Goal: Task Accomplishment & Management: Manage account settings

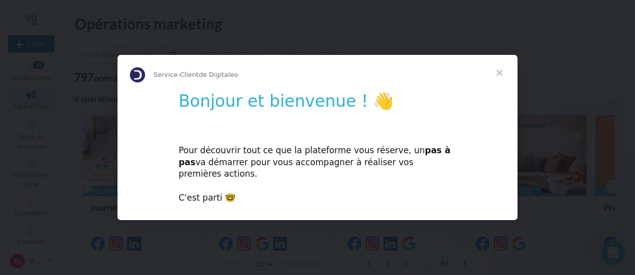
click at [209, 193] on div "Pour découvrir tout ce que la plateforme vous réserve, un pas à pas va démarrer…" at bounding box center [317, 168] width 278 height 71
click at [496, 79] on span "Fermer" at bounding box center [499, 73] width 36 height 36
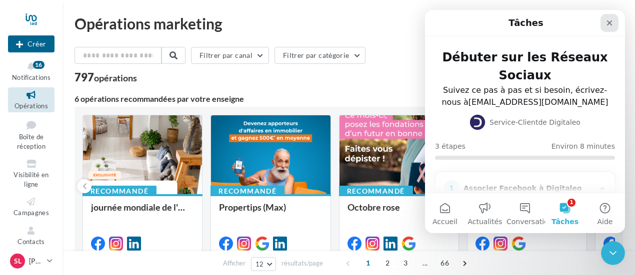
click at [611, 22] on icon "Fermer" at bounding box center [609, 23] width 8 height 8
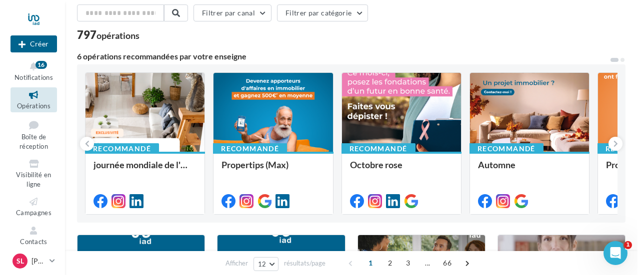
scroll to position [100, 0]
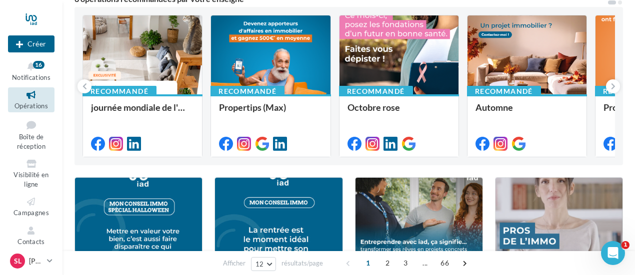
click at [349, 93] on div "Recommandé" at bounding box center [376, 91] width 74 height 11
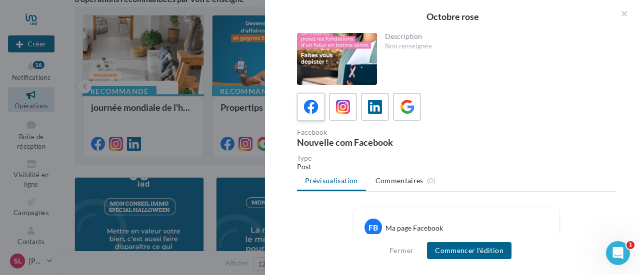
click at [322, 102] on label at bounding box center [310, 106] width 28 height 28
click at [464, 248] on button "Commencer l'édition" at bounding box center [469, 250] width 84 height 17
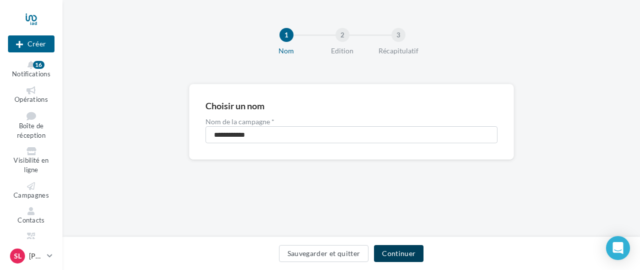
click at [406, 255] on button "Continuer" at bounding box center [398, 253] width 49 height 17
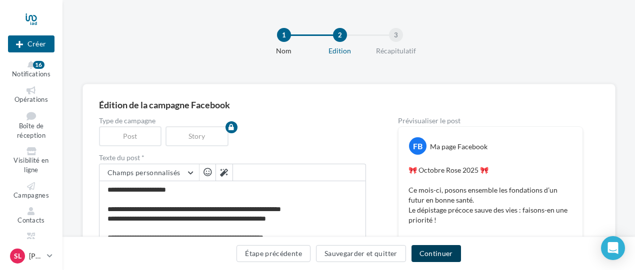
click at [432, 252] on button "Continuer" at bounding box center [435, 253] width 49 height 17
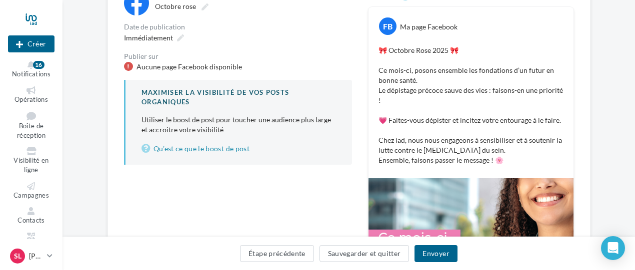
scroll to position [79, 0]
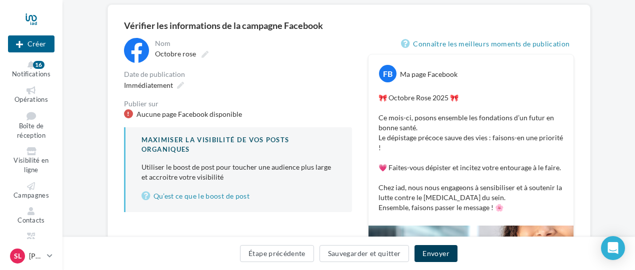
click at [453, 253] on button "Envoyer" at bounding box center [435, 253] width 42 height 17
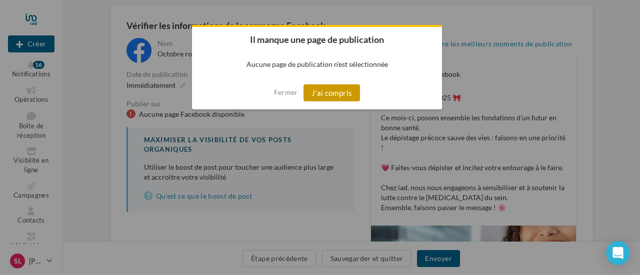
click at [318, 95] on button "J'ai compris" at bounding box center [331, 92] width 57 height 17
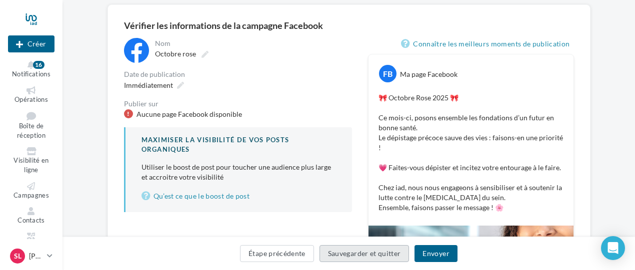
click at [378, 259] on button "Sauvegarder et quitter" at bounding box center [364, 253] width 90 height 17
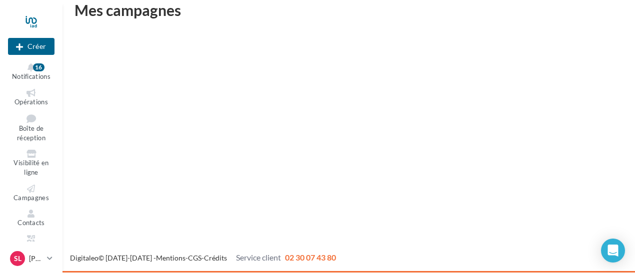
scroll to position [16, 0]
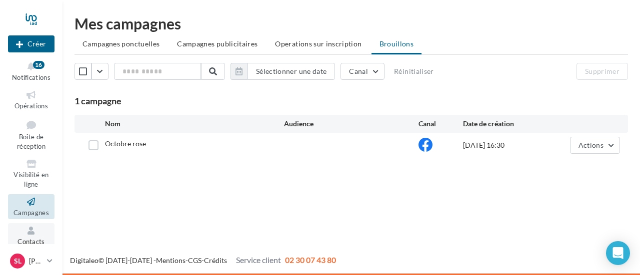
click at [42, 234] on icon at bounding box center [31, 230] width 40 height 11
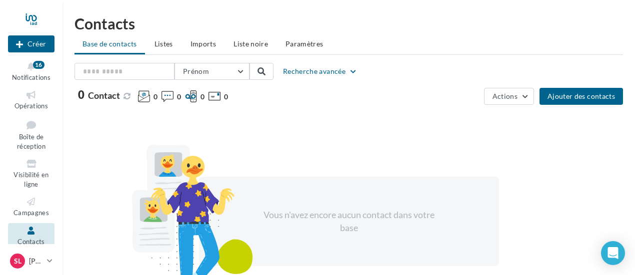
click at [333, 63] on div "Prénom Prénom Nom Email Mobile Téléphone Fixe Recherche avancée" at bounding box center [348, 71] width 548 height 17
click at [338, 66] on button "Recherche avancée" at bounding box center [320, 71] width 82 height 12
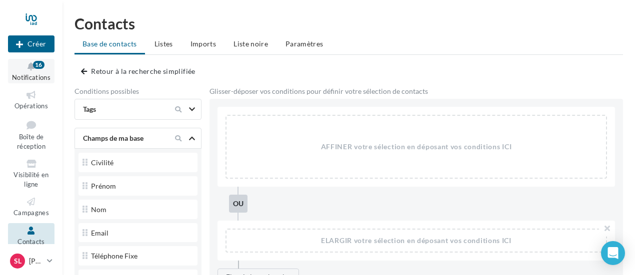
click at [38, 75] on span "Notifications" at bounding box center [31, 77] width 38 height 8
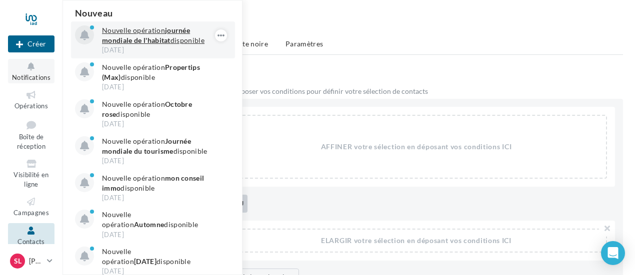
click at [129, 36] on strong "journée mondiale de l'habitat" at bounding box center [146, 35] width 88 height 18
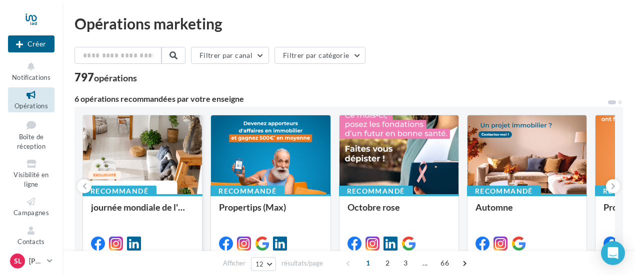
click at [122, 184] on div at bounding box center [142, 155] width 119 height 80
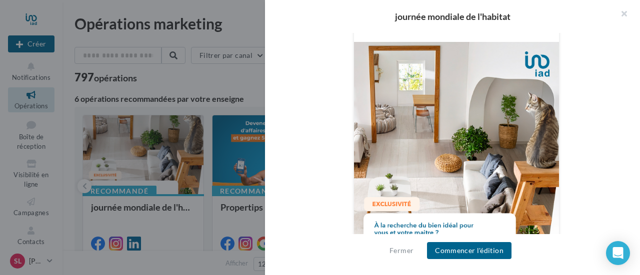
scroll to position [425, 0]
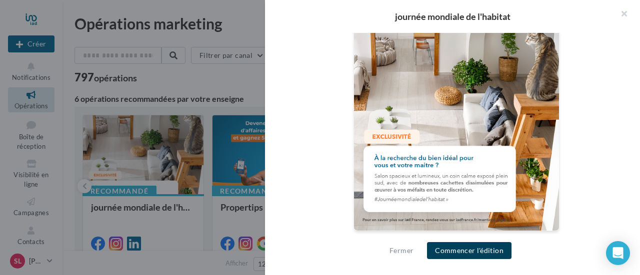
click at [479, 254] on button "Commencer l'édition" at bounding box center [469, 250] width 84 height 17
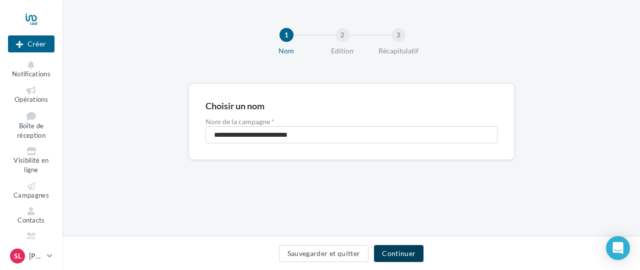
click at [402, 256] on button "Continuer" at bounding box center [398, 253] width 49 height 17
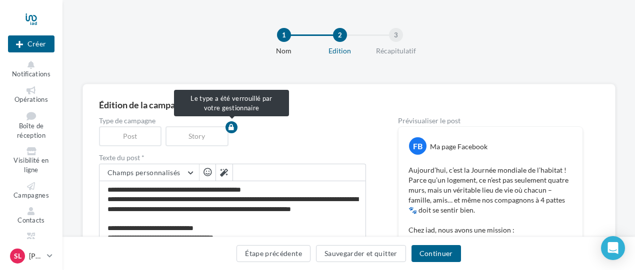
click at [206, 128] on div "Story" at bounding box center [198, 136] width 67 height 20
click at [151, 139] on div "Post" at bounding box center [132, 136] width 67 height 20
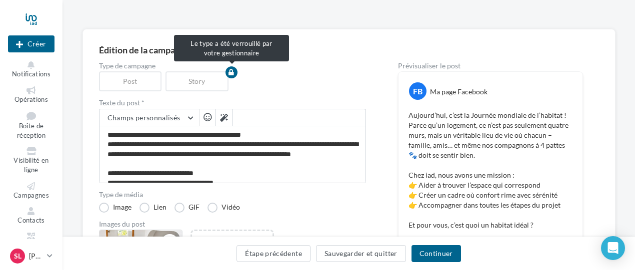
scroll to position [100, 0]
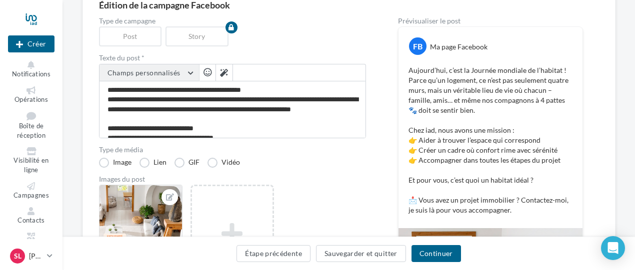
click at [187, 75] on button "Champs personnalisés" at bounding box center [148, 72] width 99 height 17
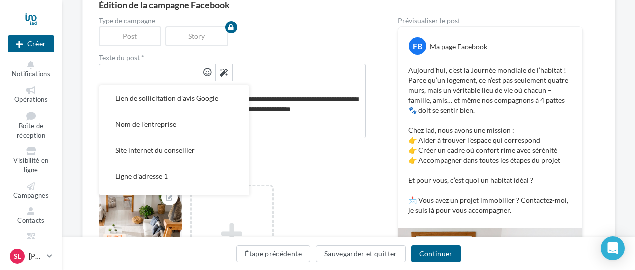
click at [204, 75] on span "button" at bounding box center [207, 72] width 8 height 8
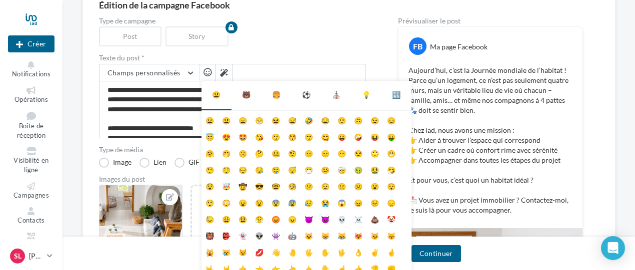
click at [204, 75] on span "button" at bounding box center [207, 72] width 8 height 8
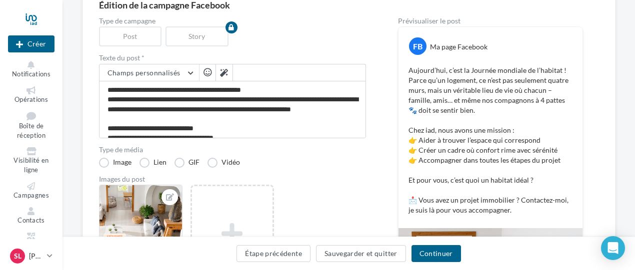
click at [204, 75] on span "button" at bounding box center [207, 72] width 8 height 8
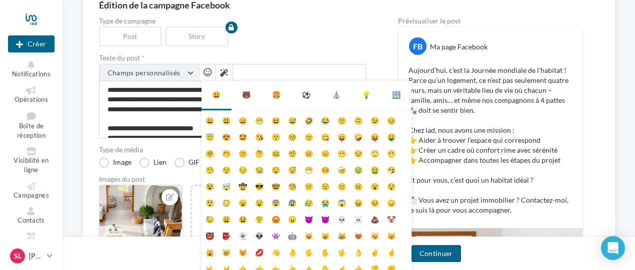
click at [194, 72] on button "Champs personnalisés" at bounding box center [148, 72] width 99 height 17
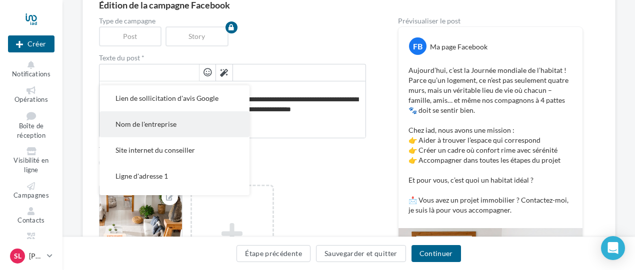
click at [155, 125] on span "Nom de l'entreprise" at bounding box center [145, 124] width 61 height 8
type textarea "**********"
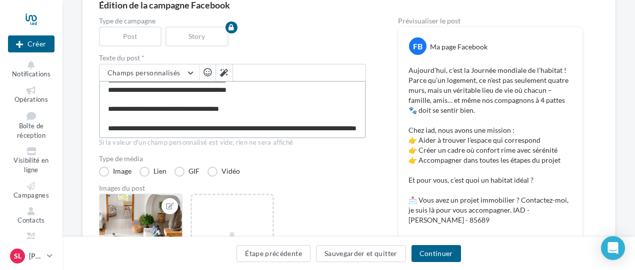
type textarea "**********"
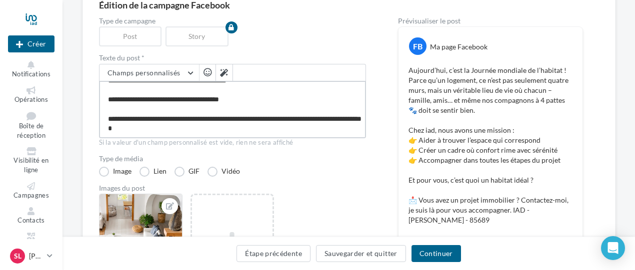
type textarea "**********"
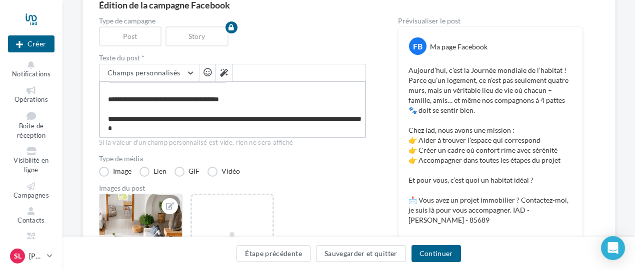
type textarea "**********"
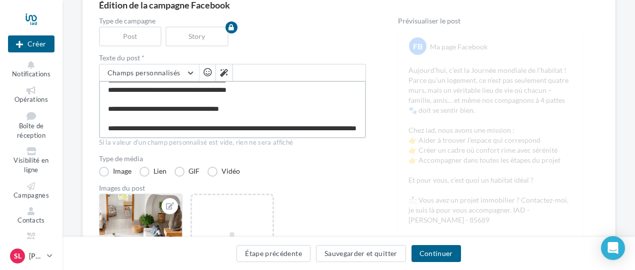
type textarea "**********"
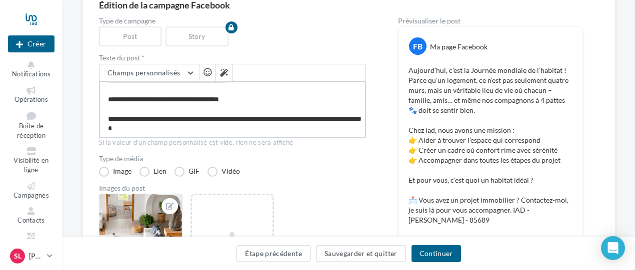
type textarea "**********"
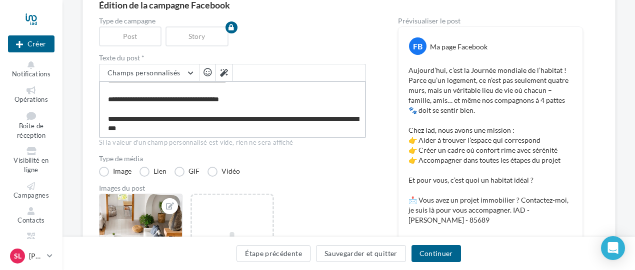
type textarea "**********"
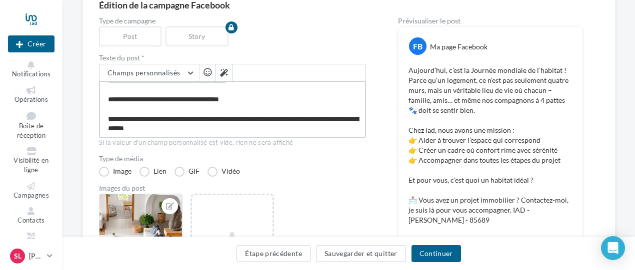
type textarea "**********"
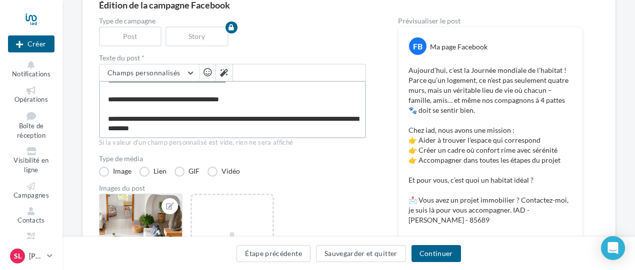
type textarea "**********"
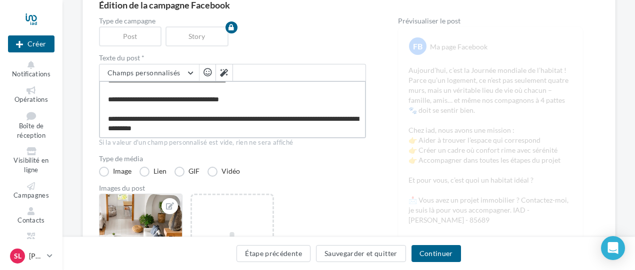
type textarea "**********"
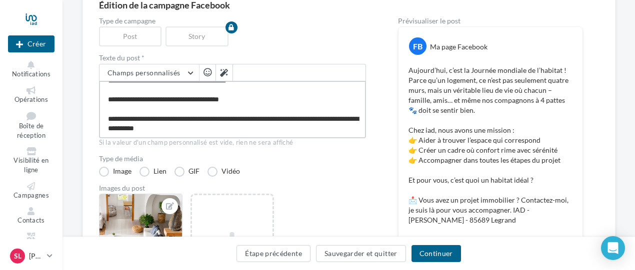
type textarea "**********"
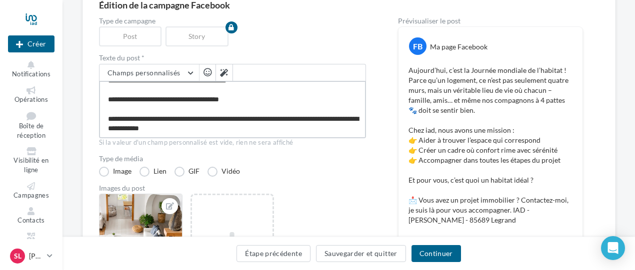
type textarea "**********"
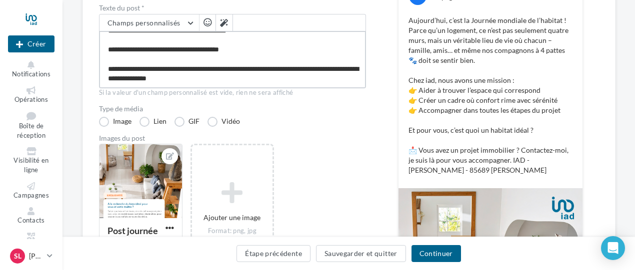
scroll to position [200, 0]
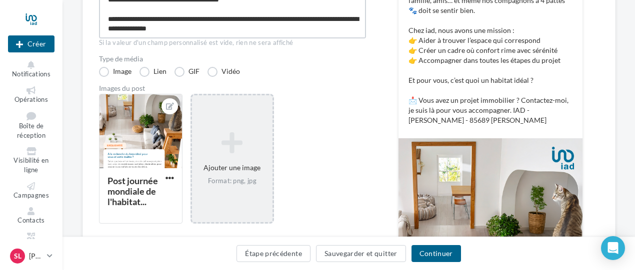
type textarea "**********"
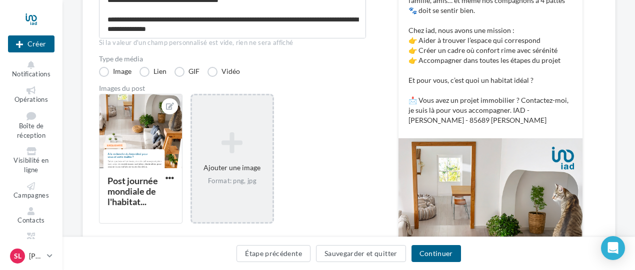
click at [211, 145] on icon at bounding box center [232, 143] width 72 height 24
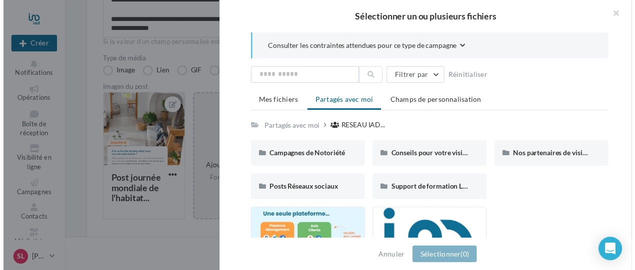
scroll to position [122, 0]
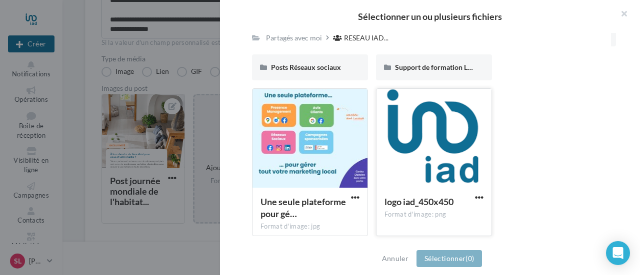
click at [388, 148] on div at bounding box center [433, 139] width 115 height 100
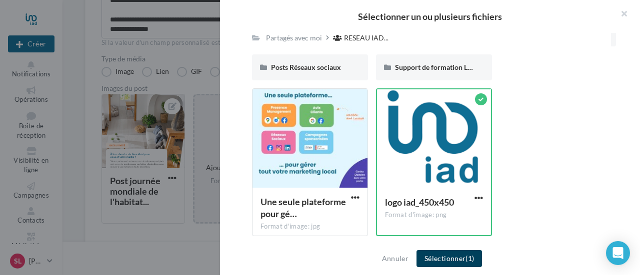
click at [452, 255] on button "Sélectionner (1)" at bounding box center [448, 258] width 65 height 17
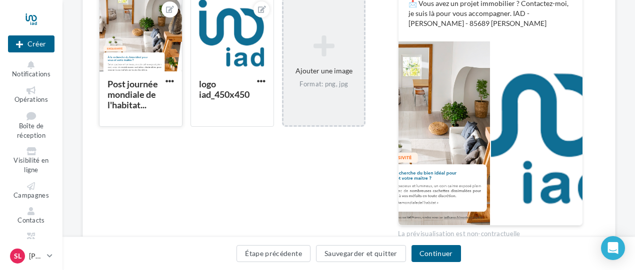
scroll to position [300, 0]
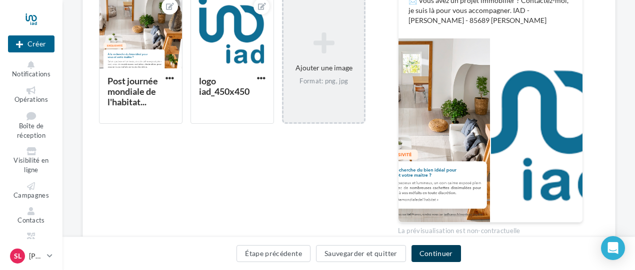
click at [433, 255] on button "Continuer" at bounding box center [435, 253] width 49 height 17
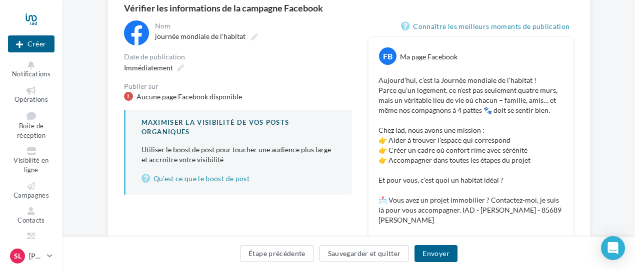
scroll to position [246, 0]
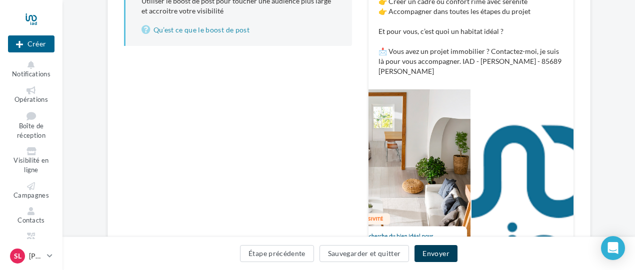
click at [439, 252] on button "Envoyer" at bounding box center [435, 253] width 42 height 17
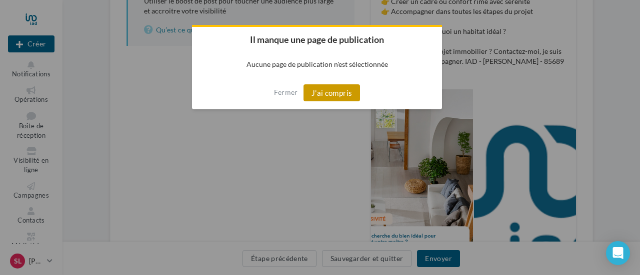
click at [326, 91] on button "J'ai compris" at bounding box center [331, 92] width 57 height 17
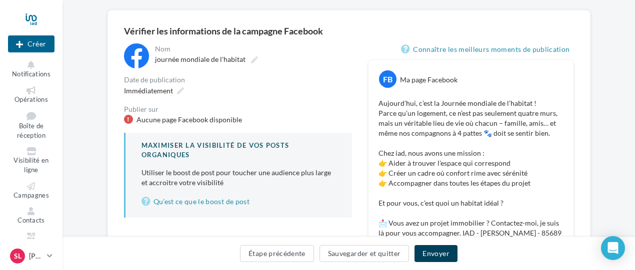
scroll to position [46, 0]
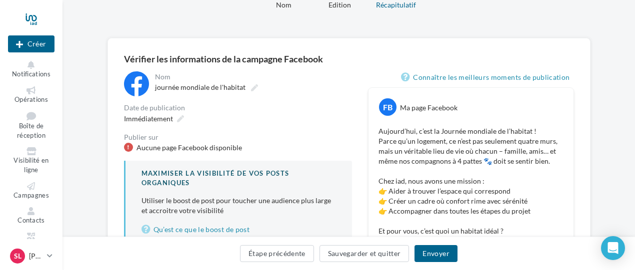
click at [487, 145] on p "Aujourd’hui, c’est la Journée mondiale de l’habitat ! Parce qu’un logement, ce …" at bounding box center [470, 201] width 185 height 150
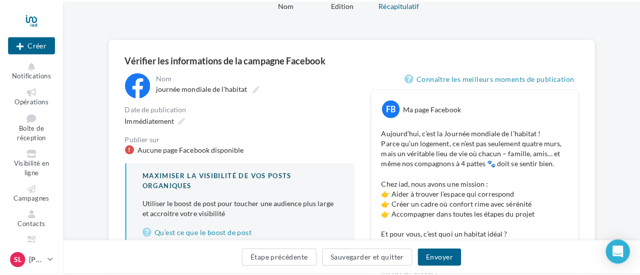
scroll to position [96, 0]
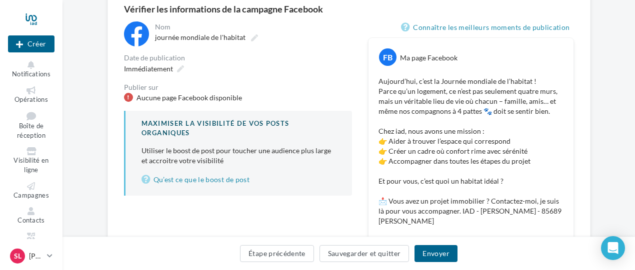
click at [158, 90] on div "Publier sur" at bounding box center [238, 87] width 228 height 7
click at [131, 97] on div at bounding box center [128, 97] width 9 height 9
click at [18, 64] on icon at bounding box center [31, 65] width 40 height 8
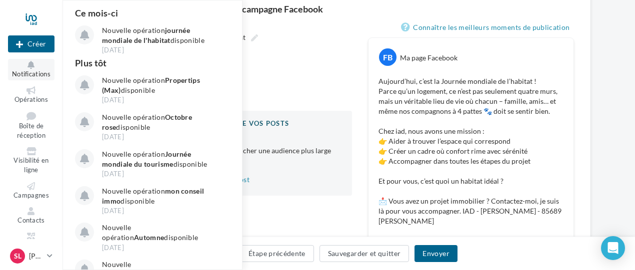
click at [18, 64] on icon at bounding box center [31, 65] width 40 height 8
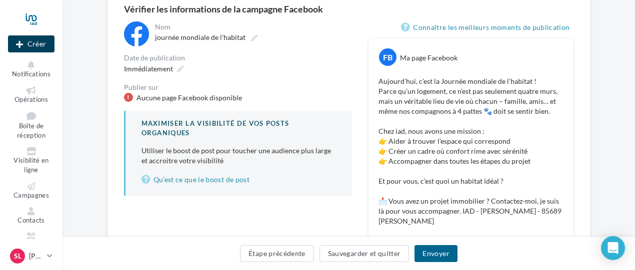
click at [20, 51] on button "Créer" at bounding box center [31, 43] width 46 height 17
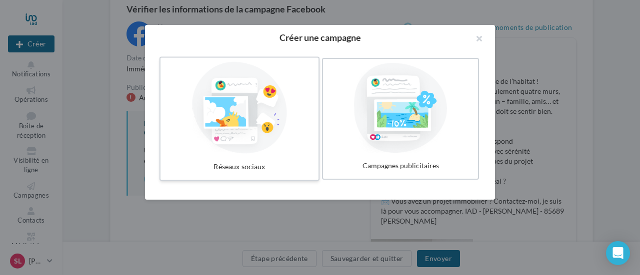
click at [251, 134] on div at bounding box center [239, 108] width 150 height 92
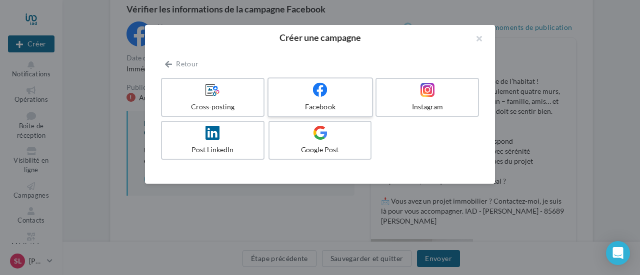
click at [335, 98] on label "Facebook" at bounding box center [319, 97] width 105 height 40
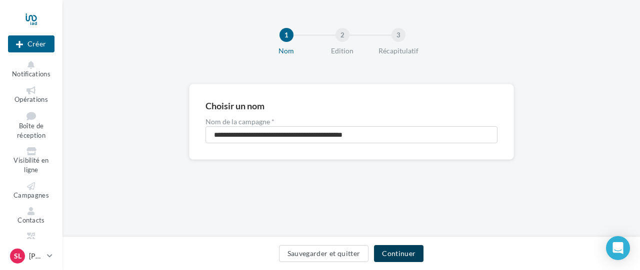
click at [412, 248] on button "Continuer" at bounding box center [398, 253] width 49 height 17
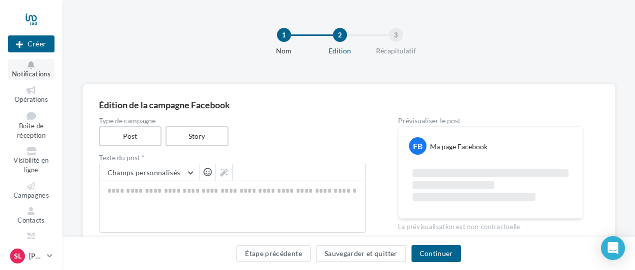
click at [32, 73] on span "Notifications" at bounding box center [31, 74] width 38 height 8
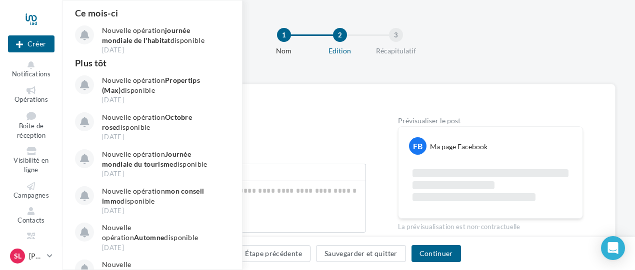
click at [28, 82] on ul "Opérations Boîte de réception Visibilité en ligne Campagnes Contacts Médiathèqu…" at bounding box center [31, 180] width 54 height 201
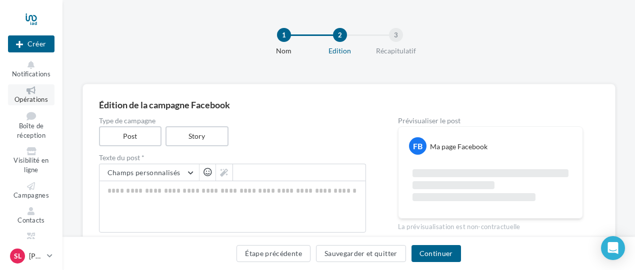
click at [27, 98] on span "Opérations" at bounding box center [30, 99] width 33 height 8
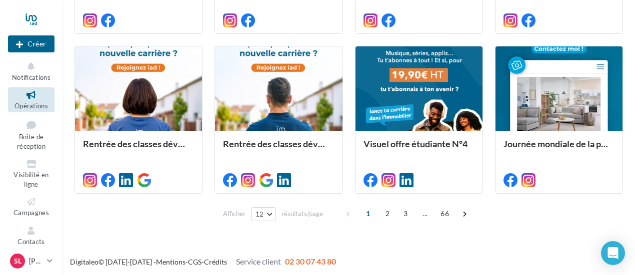
scroll to position [553, 0]
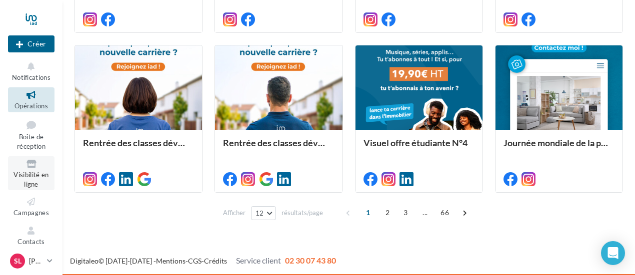
click at [41, 172] on span "Visibilité en ligne" at bounding box center [30, 179] width 35 height 17
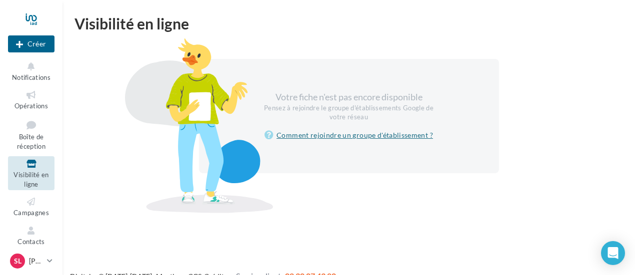
click at [297, 130] on link "Comment rejoindre un groupe d'établissement ?" at bounding box center [348, 135] width 168 height 12
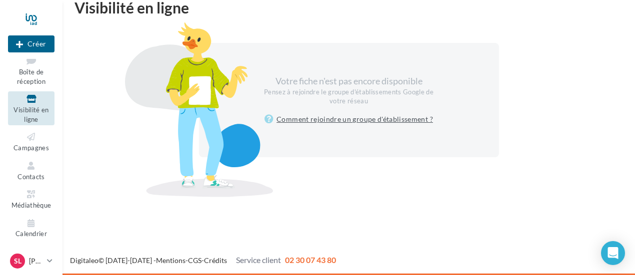
scroll to position [65, 0]
click at [45, 258] on link "SL [PERSON_NAME] [PERSON_NAME][EMAIL_ADDRESS][PERSON_NAME][DOMAIN_NAME]" at bounding box center [31, 261] width 46 height 19
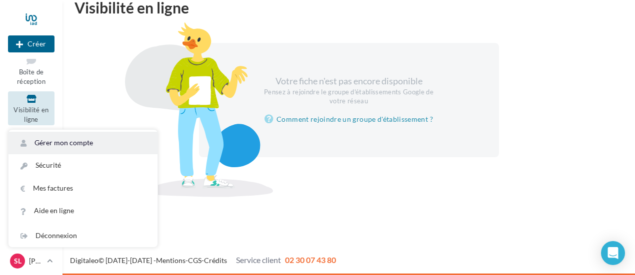
click at [72, 149] on link "Gérer mon compte" at bounding box center [82, 143] width 149 height 22
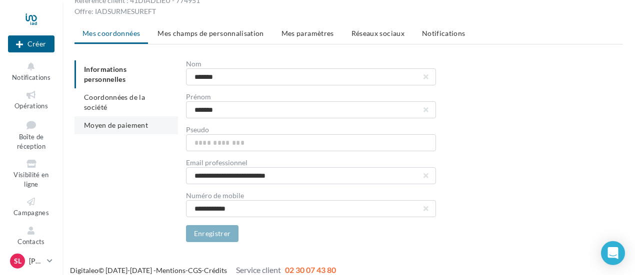
scroll to position [47, 0]
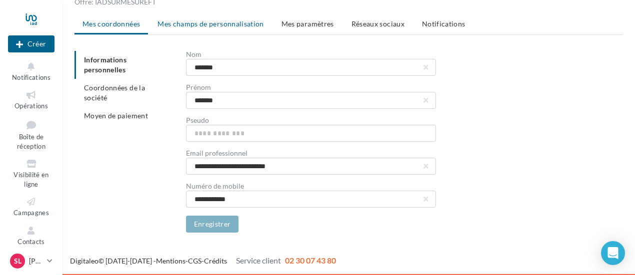
click at [227, 18] on li "Mes champs de personnalisation" at bounding box center [210, 24] width 122 height 18
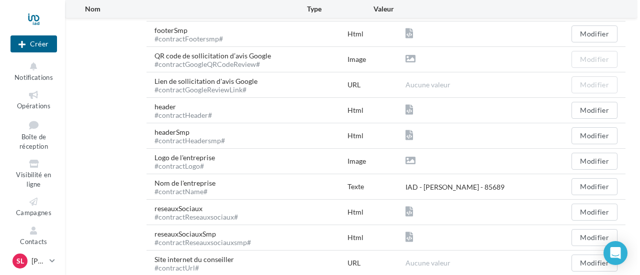
scroll to position [247, 0]
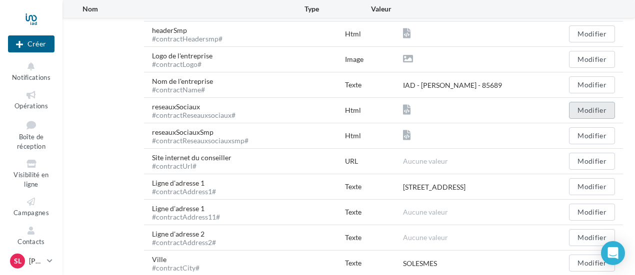
click at [590, 111] on button "Modifier" at bounding box center [592, 110] width 46 height 17
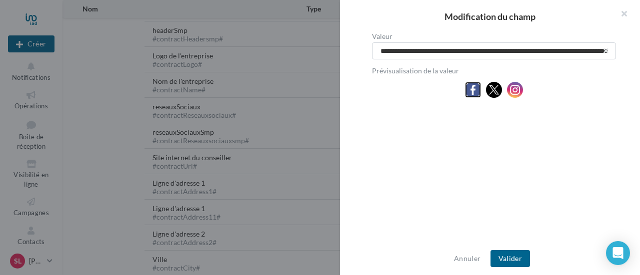
click at [471, 88] on img at bounding box center [473, 90] width 16 height 16
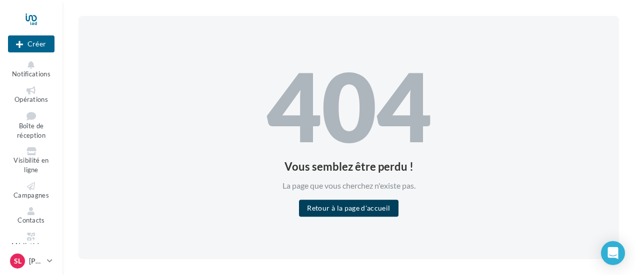
click at [370, 208] on button "Retour à la page d'accueil" at bounding box center [348, 208] width 99 height 17
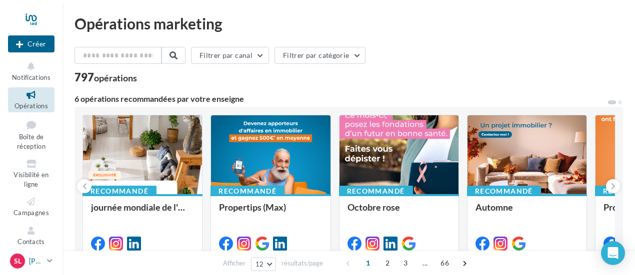
click at [46, 270] on link "SL [PERSON_NAME] [PERSON_NAME][EMAIL_ADDRESS][PERSON_NAME][DOMAIN_NAME]" at bounding box center [31, 261] width 46 height 19
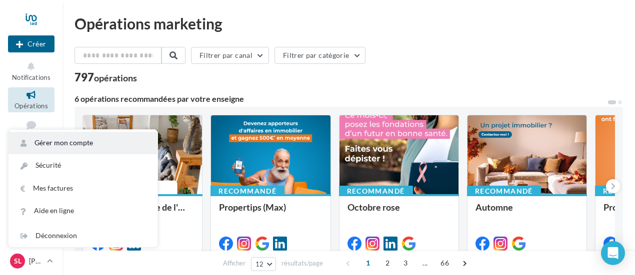
click at [49, 146] on link "Gérer mon compte" at bounding box center [82, 143] width 149 height 22
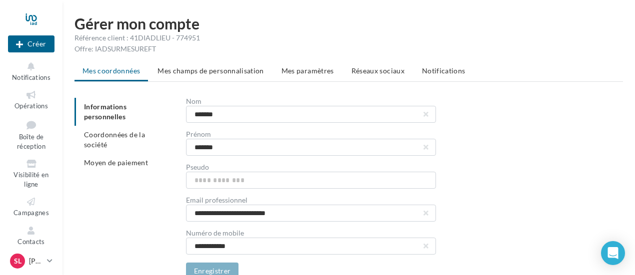
scroll to position [47, 0]
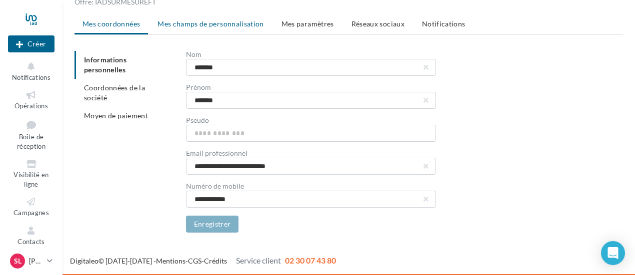
click at [183, 20] on span "Mes champs de personnalisation" at bounding box center [210, 23] width 106 height 8
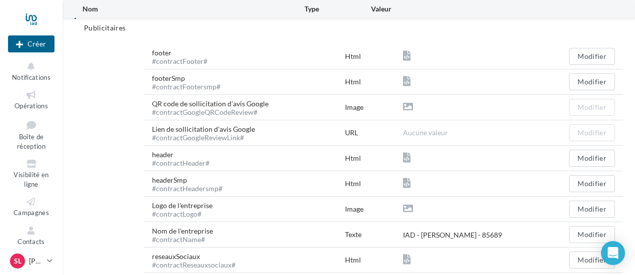
scroll to position [147, 0]
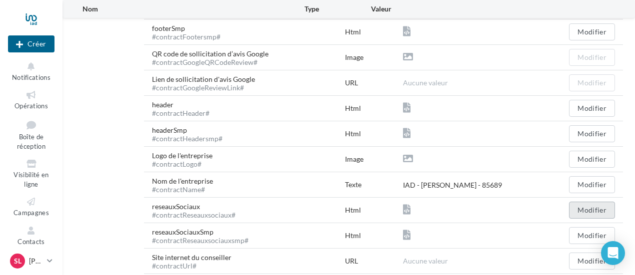
click at [613, 211] on button "Modifier" at bounding box center [592, 210] width 46 height 17
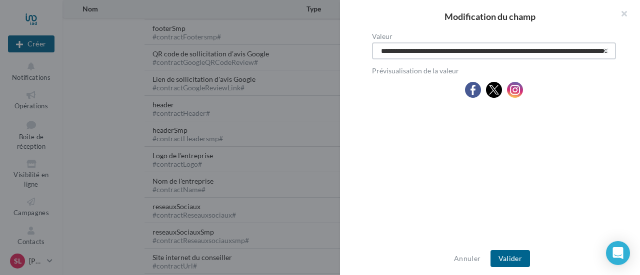
click at [391, 56] on input "Valeur" at bounding box center [494, 50] width 244 height 17
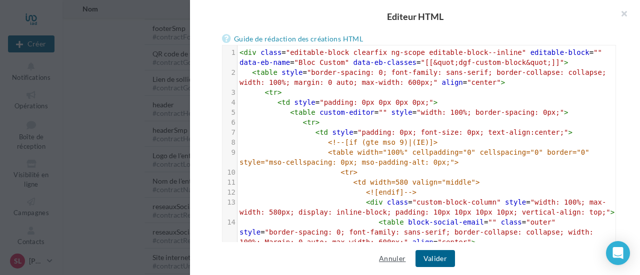
click at [395, 256] on button "Annuler" at bounding box center [392, 259] width 34 height 12
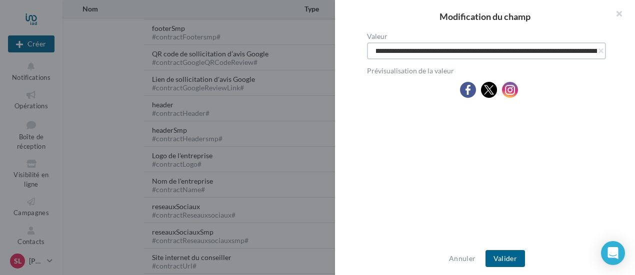
drag, startPoint x: 424, startPoint y: 54, endPoint x: 639, endPoint y: 63, distance: 215.2
type input "**********"
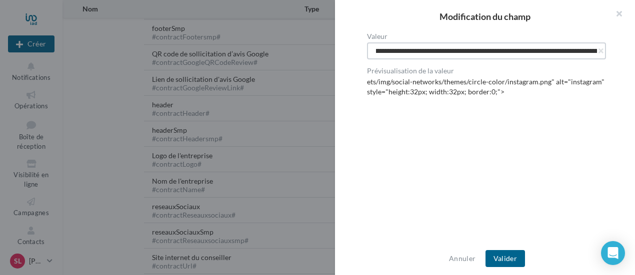
scroll to position [0, 1862]
drag, startPoint x: 373, startPoint y: 50, endPoint x: 618, endPoint y: 58, distance: 244.6
click at [618, 58] on div "Valeur Prévisualisation de la valeur ets/img/social-networks/themes/circle-colo…" at bounding box center [489, 138] width 308 height 210
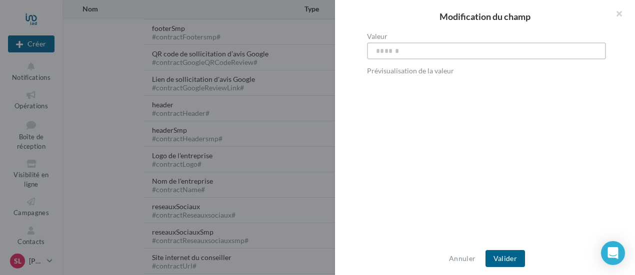
scroll to position [0, 0]
paste input "**********"
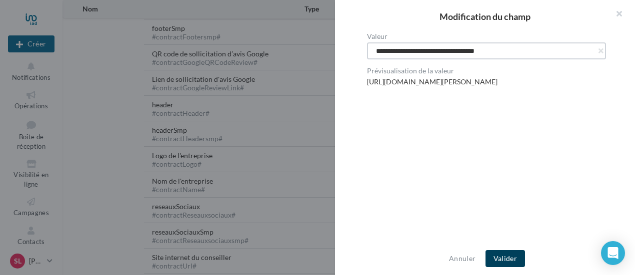
type input "**********"
click at [501, 260] on button "Valider" at bounding box center [504, 258] width 39 height 17
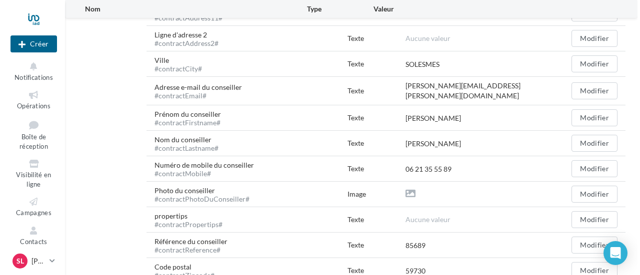
scroll to position [447, 0]
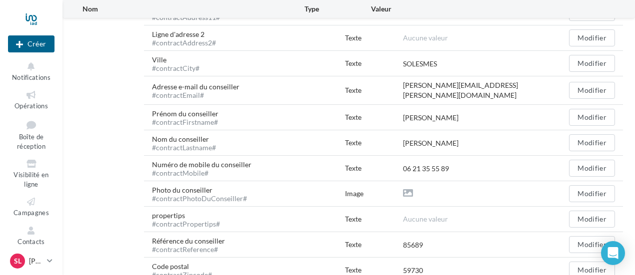
click at [403, 189] on icon at bounding box center [408, 193] width 10 height 10
click at [587, 187] on button "Modifier" at bounding box center [592, 193] width 46 height 17
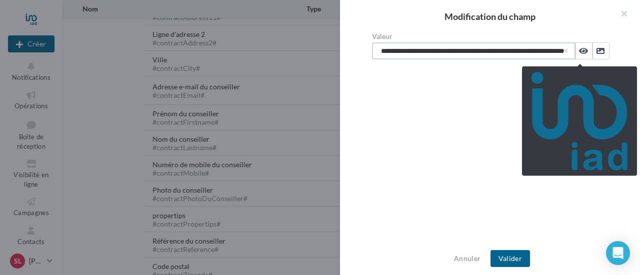
scroll to position [0, 73]
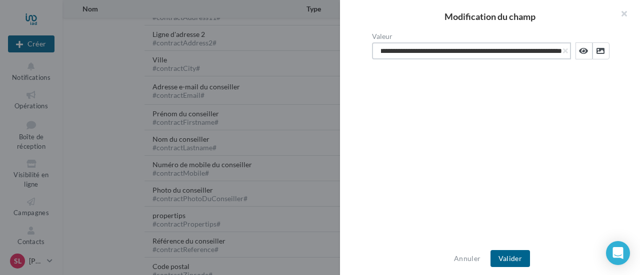
drag, startPoint x: 379, startPoint y: 50, endPoint x: 627, endPoint y: 50, distance: 248.0
click at [627, 50] on div "**********" at bounding box center [494, 138] width 308 height 210
click at [563, 50] on button "button" at bounding box center [565, 51] width 4 height 4
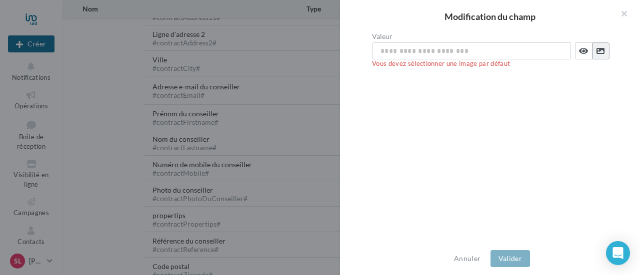
click at [601, 51] on button at bounding box center [600, 50] width 17 height 17
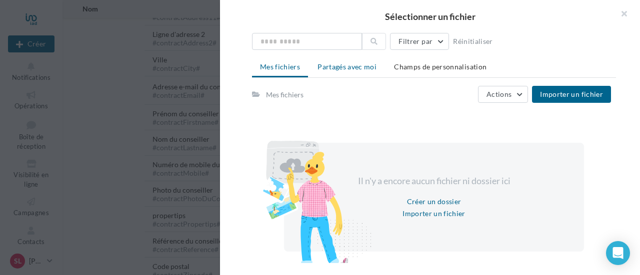
click at [351, 68] on span "Partagés avec moi" at bounding box center [346, 66] width 59 height 8
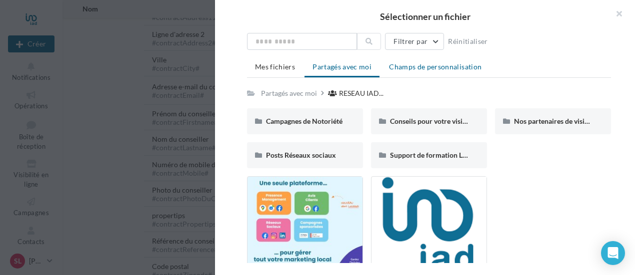
click at [395, 67] on span "Champs de personnalisation" at bounding box center [435, 66] width 92 height 8
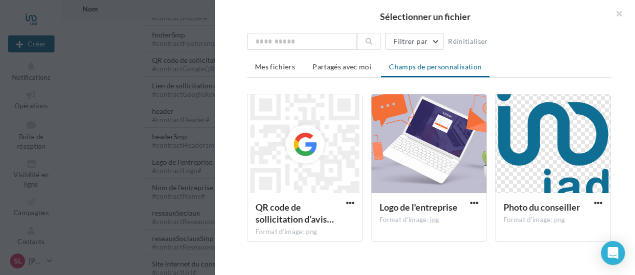
scroll to position [97, 0]
click at [412, 37] on button "Filtrer par" at bounding box center [414, 41] width 59 height 17
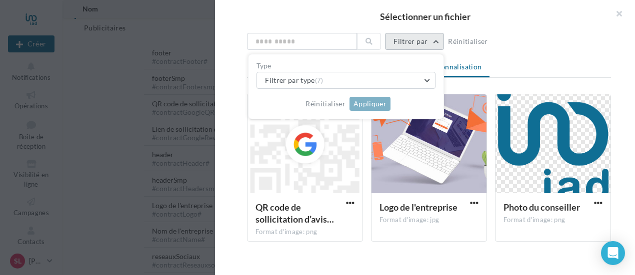
click at [412, 37] on button "Filtrer par" at bounding box center [414, 41] width 59 height 17
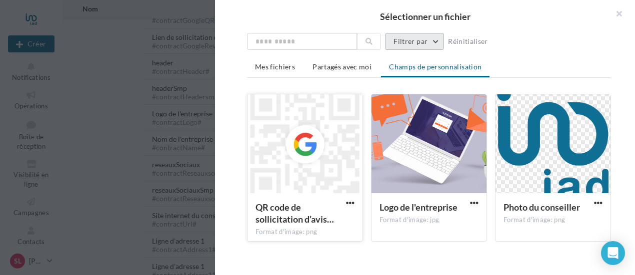
scroll to position [247, 0]
click at [576, 115] on div at bounding box center [552, 144] width 115 height 100
type input "**********"
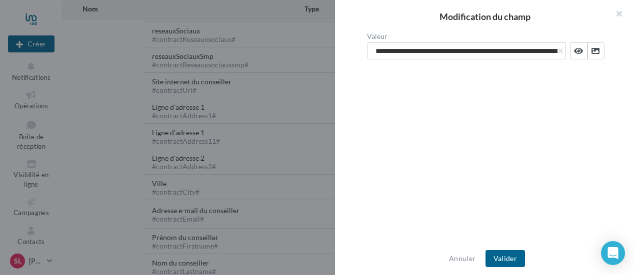
scroll to position [397, 0]
click at [521, 250] on div "Annuler Valider" at bounding box center [485, 258] width 300 height 33
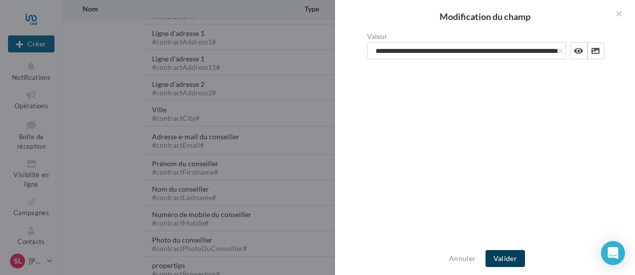
click at [498, 251] on button "Valider" at bounding box center [504, 258] width 39 height 17
click at [506, 258] on div "**********" at bounding box center [317, 137] width 635 height 275
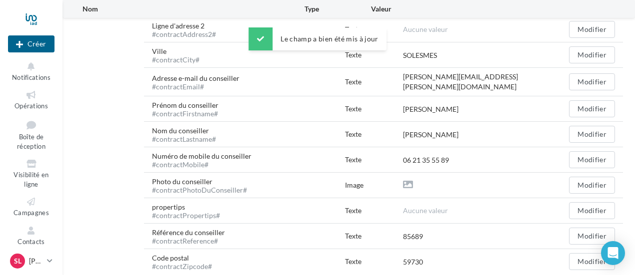
scroll to position [490, 0]
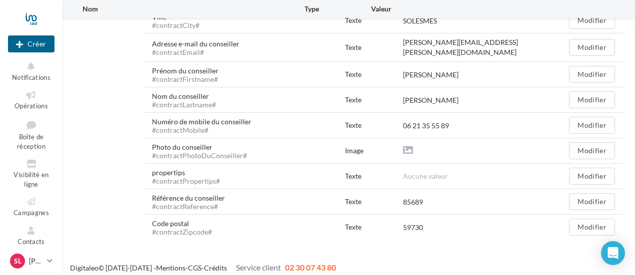
click at [409, 172] on span "Aucune valeur" at bounding box center [425, 176] width 45 height 8
click at [357, 173] on div "Texte" at bounding box center [374, 176] width 58 height 10
click at [595, 177] on button "Modifier" at bounding box center [592, 176] width 46 height 17
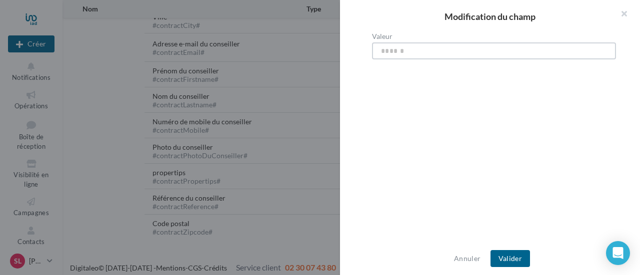
click at [400, 52] on input "Valeur" at bounding box center [494, 50] width 244 height 17
click at [309, 87] on div at bounding box center [320, 137] width 640 height 275
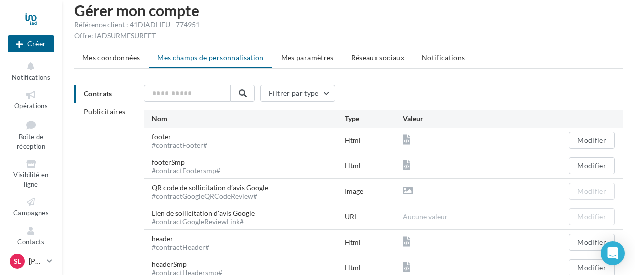
scroll to position [0, 0]
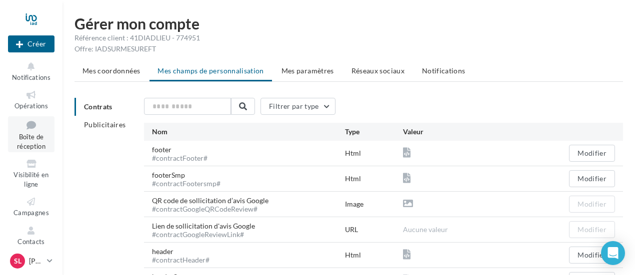
click at [31, 146] on span "Boîte de réception" at bounding box center [31, 141] width 28 height 17
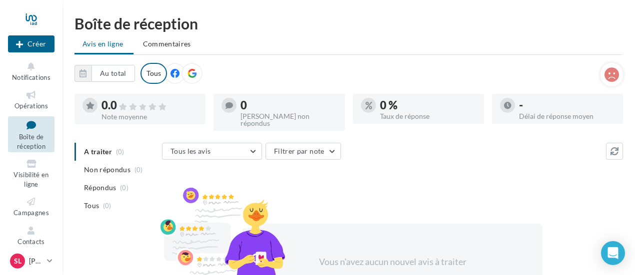
click at [165, 70] on div at bounding box center [174, 73] width 21 height 21
click at [198, 80] on div "Tous" at bounding box center [171, 73] width 62 height 21
click at [191, 75] on icon at bounding box center [191, 73] width 9 height 9
click at [48, 68] on button "Notifications" at bounding box center [31, 71] width 46 height 24
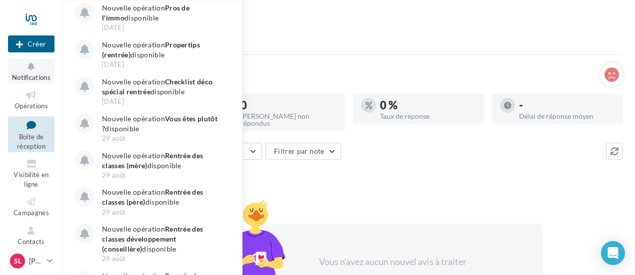
scroll to position [374, 0]
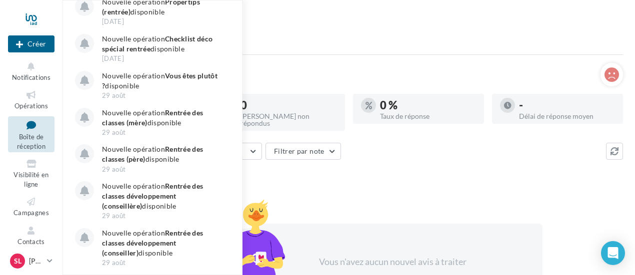
click at [432, 13] on html "Nouvelle campagne Créer Notifications Ce mois-ci Nouvelle opération journée mon…" at bounding box center [317, 137] width 635 height 275
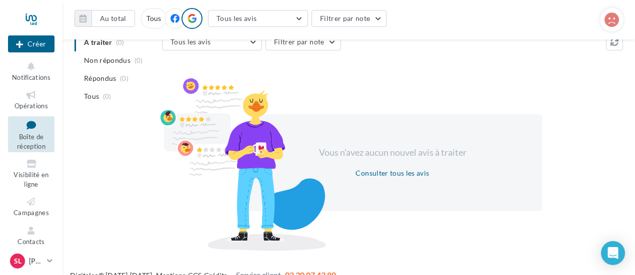
scroll to position [0, 0]
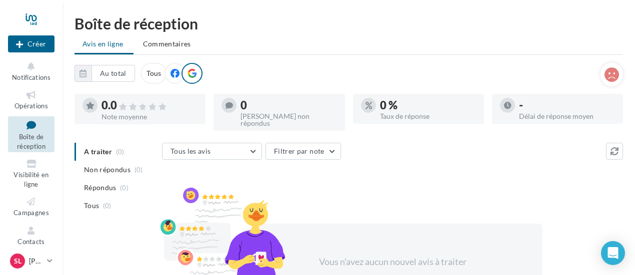
click at [114, 119] on div at bounding box center [139, 120] width 131 height 8
click at [90, 106] on icon at bounding box center [90, 105] width 8 height 7
click at [56, 142] on div "Notifications Opérations Boîte de réception Visibilité en ligne Campagnes Conta…" at bounding box center [30, 151] width 61 height 185
click at [24, 177] on span "Visibilité en ligne" at bounding box center [30, 179] width 35 height 17
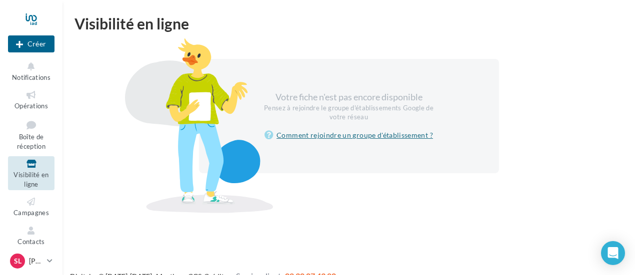
click at [369, 134] on link "Comment rejoindre un groupe d'établissement ?" at bounding box center [348, 135] width 168 height 12
